Goal: Use online tool/utility

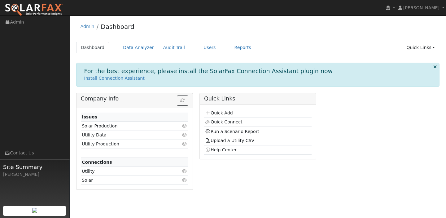
click at [132, 54] on div "Dashboard Data Analyzer Audit Trail Users Reports Quick Links Quick Add Quick C…" at bounding box center [257, 51] width 363 height 18
click at [132, 51] on link "Data Analyzer" at bounding box center [138, 47] width 40 height 11
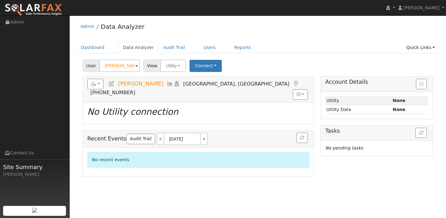
click at [123, 65] on input "[PERSON_NAME]" at bounding box center [119, 65] width 40 height 12
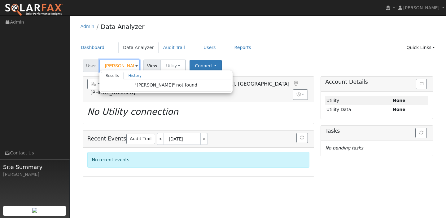
type input "[PERSON_NAME]"
type input "diego"
